Goal: Transaction & Acquisition: Subscribe to service/newsletter

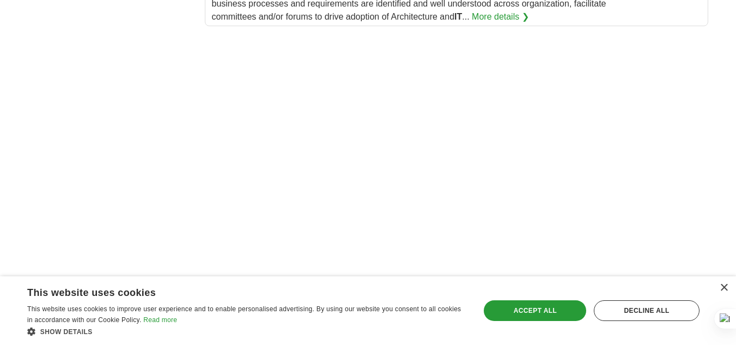
scroll to position [1525, 0]
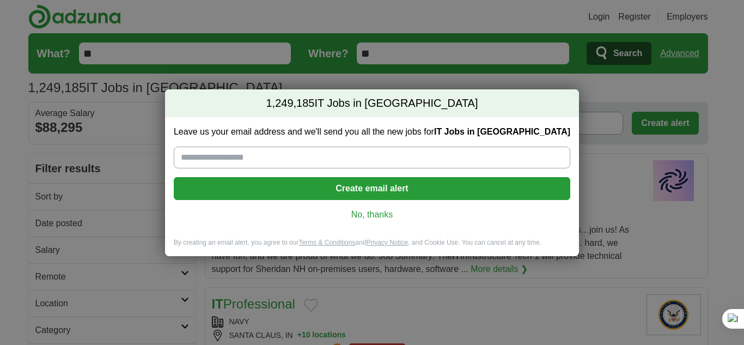
click at [216, 157] on input "Leave us your email address and we'll send you all the new jobs for IT Jobs in …" at bounding box center [372, 158] width 397 height 22
type input "**********"
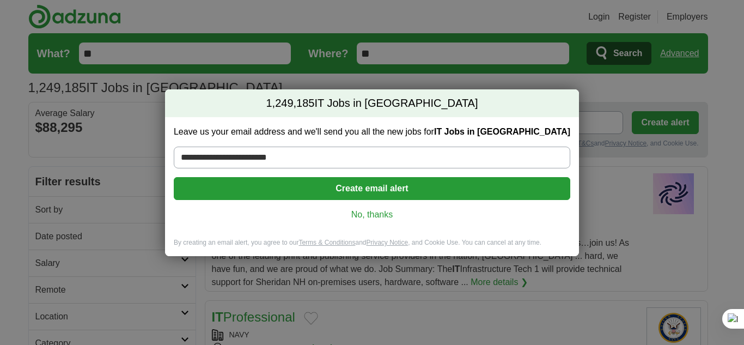
click at [308, 182] on button "Create email alert" at bounding box center [372, 188] width 397 height 23
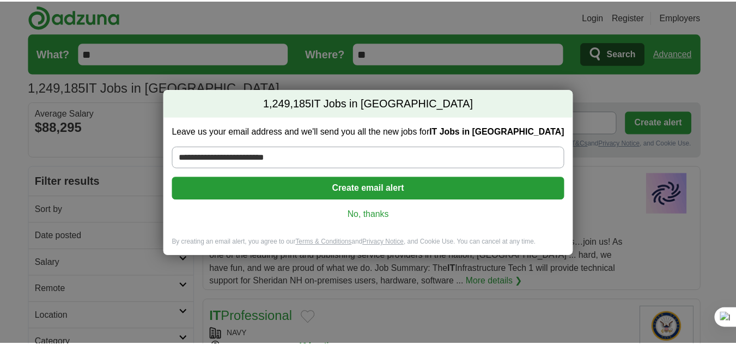
scroll to position [1529, 0]
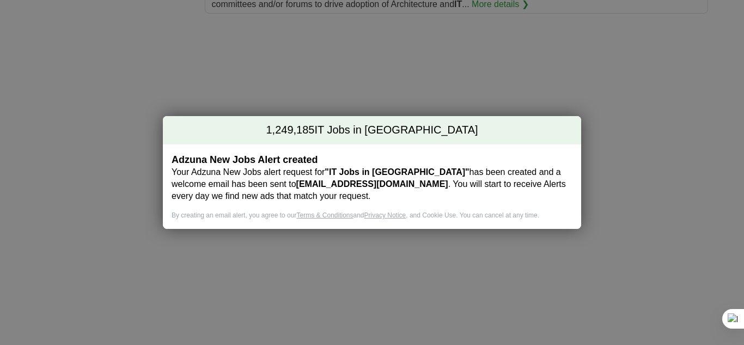
click at [118, 143] on div "1,249,185 IT Jobs in [GEOGRAPHIC_DATA] Adzuna New Jobs Alert created Your Adzun…" at bounding box center [372, 172] width 744 height 345
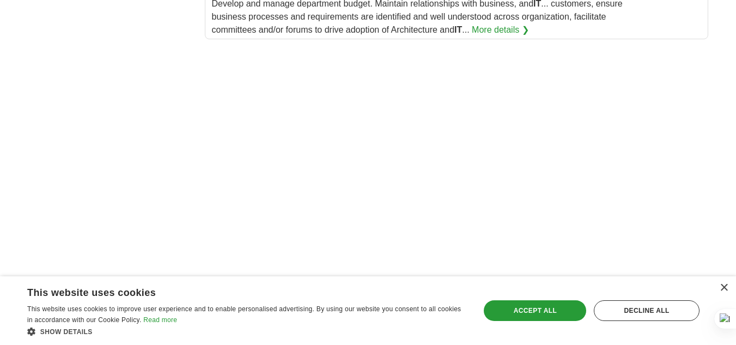
scroll to position [1482, 0]
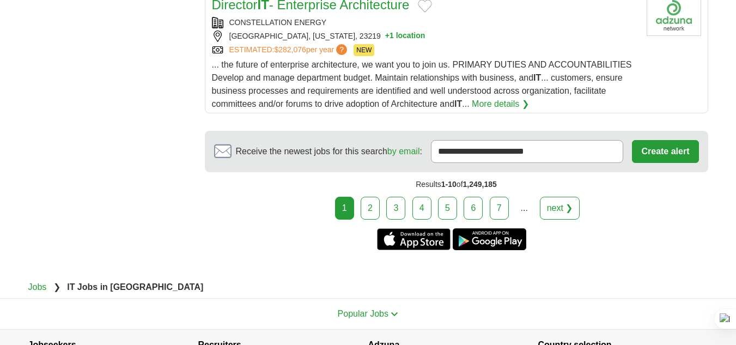
scroll to position [1416, 0]
click at [373, 212] on link "2" at bounding box center [370, 208] width 19 height 23
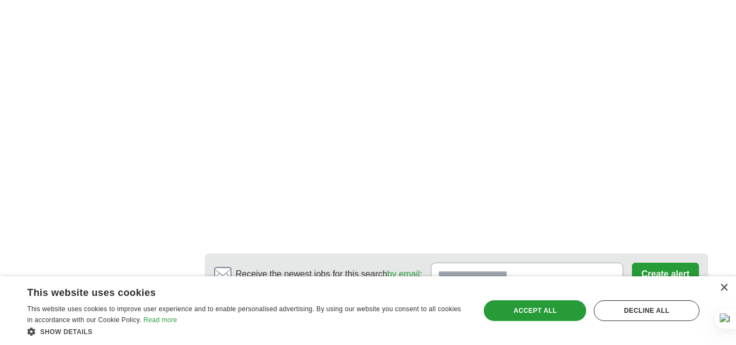
scroll to position [1765, 0]
